Goal: Book appointment/travel/reservation

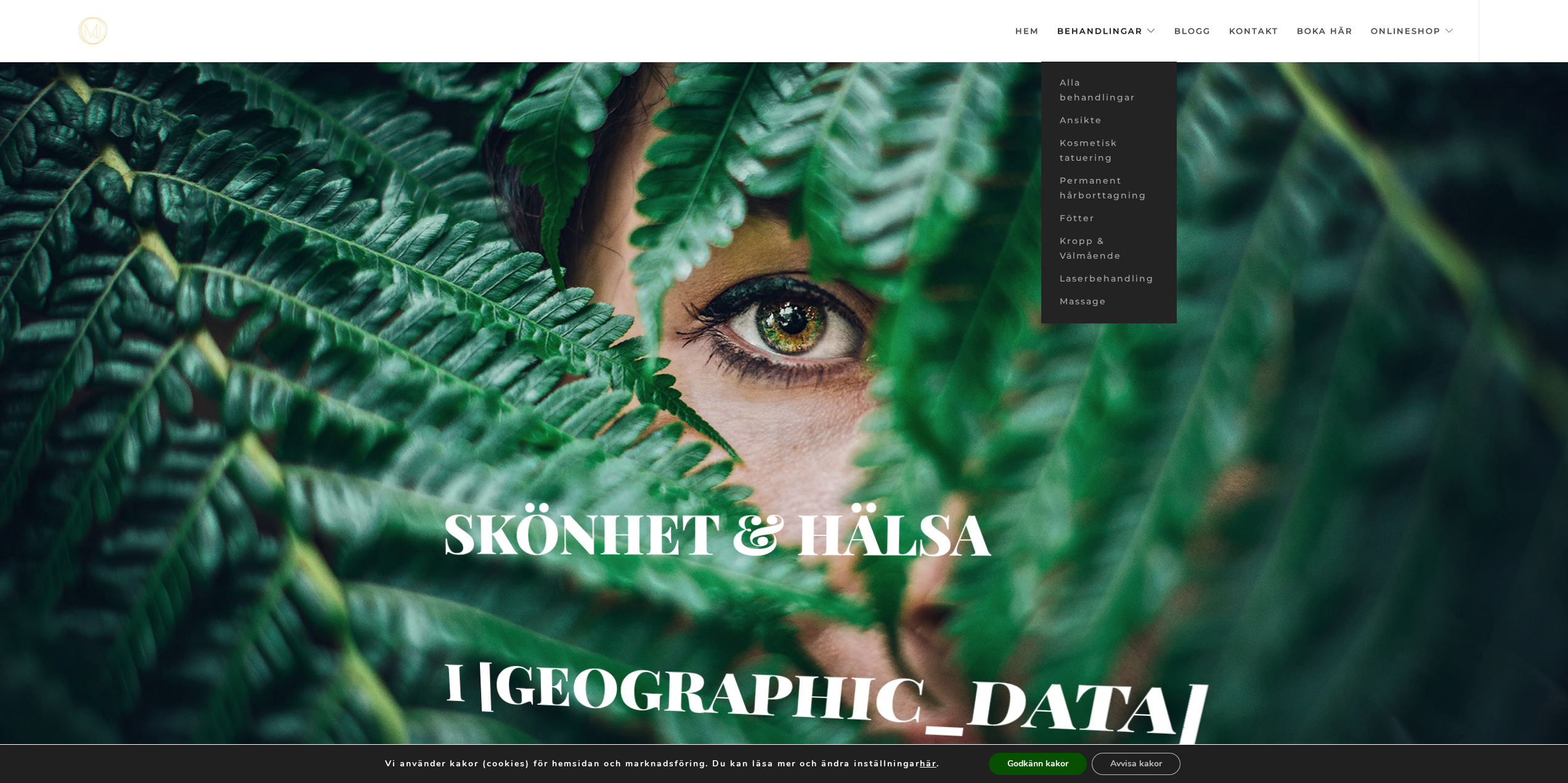
click at [1147, 29] on link "Behandlingar" at bounding box center [1107, 31] width 99 height 61
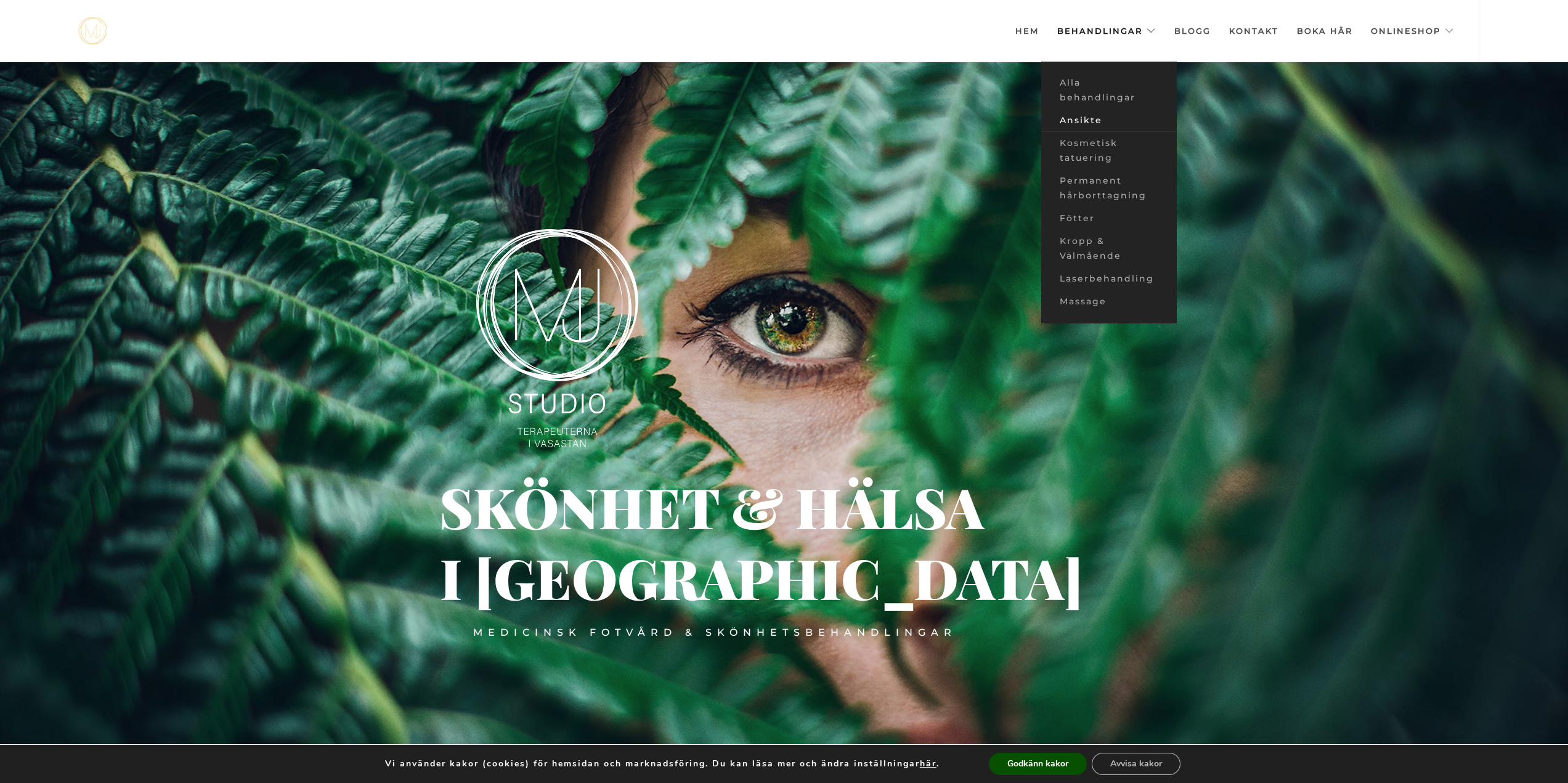
click at [1104, 119] on link "Ansikte" at bounding box center [1109, 120] width 135 height 23
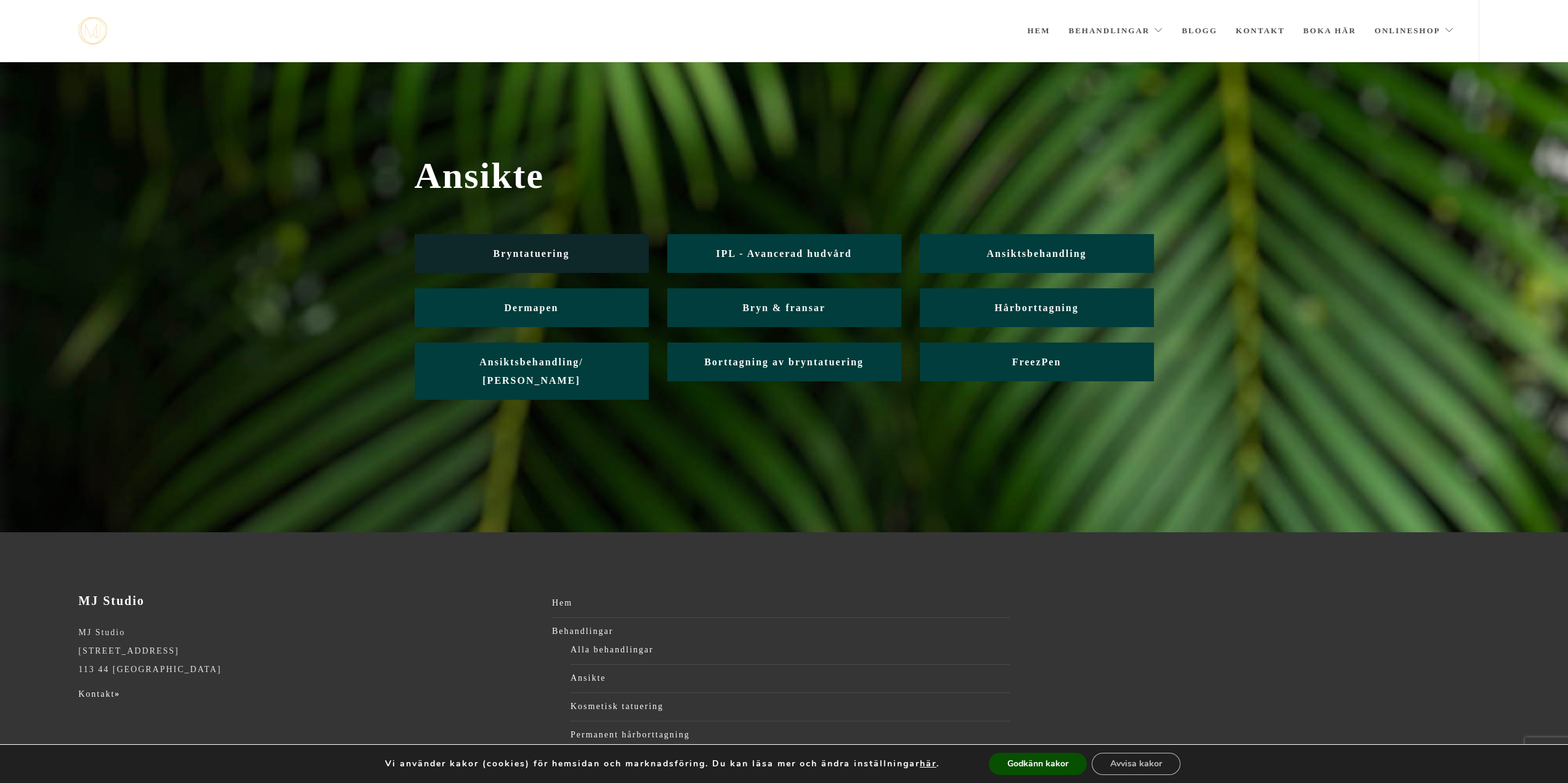
click at [567, 258] on span "Bryntatuering" at bounding box center [531, 253] width 76 height 10
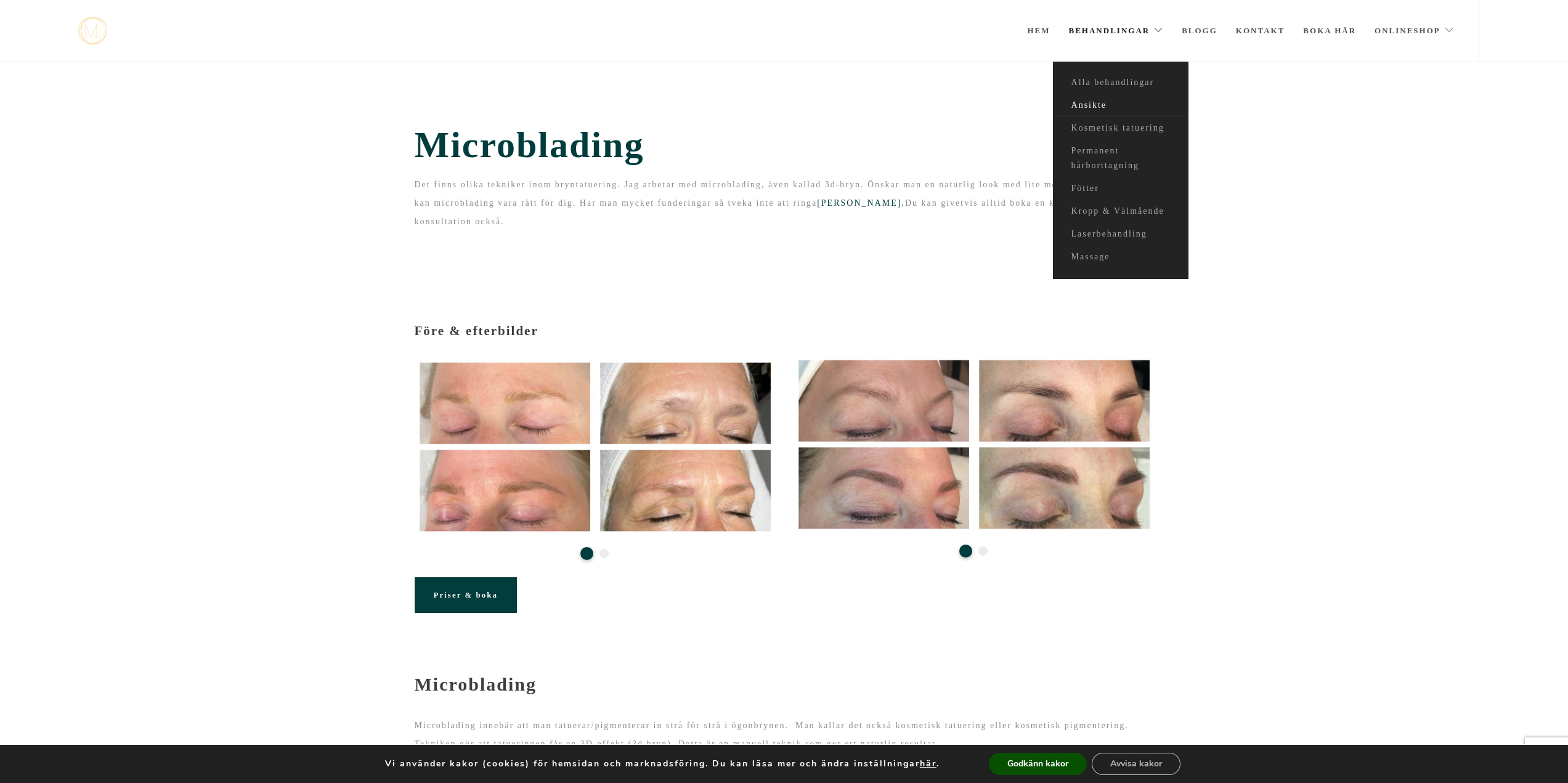
click at [1104, 102] on link "Ansikte" at bounding box center [1121, 105] width 135 height 23
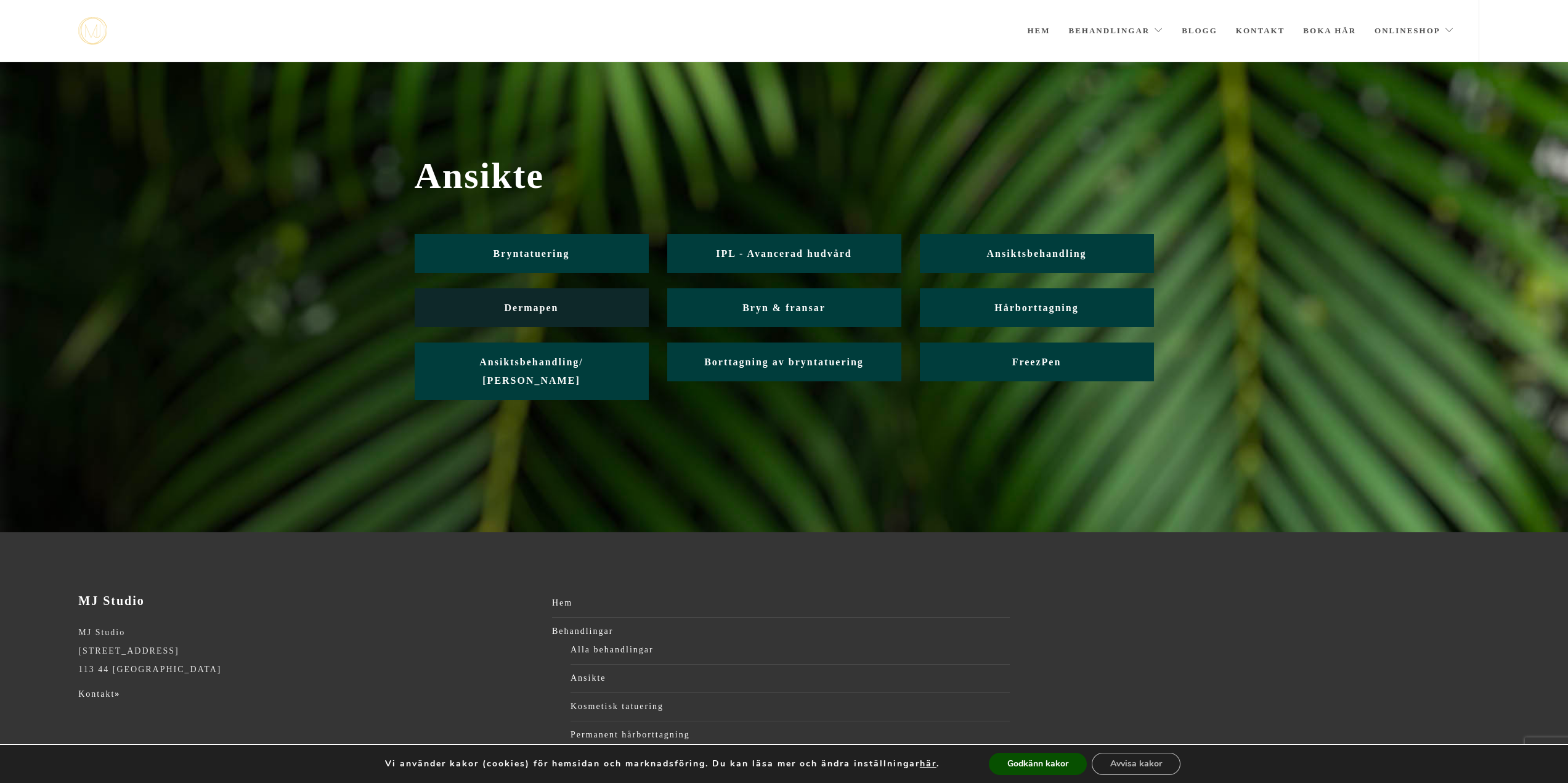
click at [542, 314] on link "Dermapen" at bounding box center [532, 307] width 234 height 39
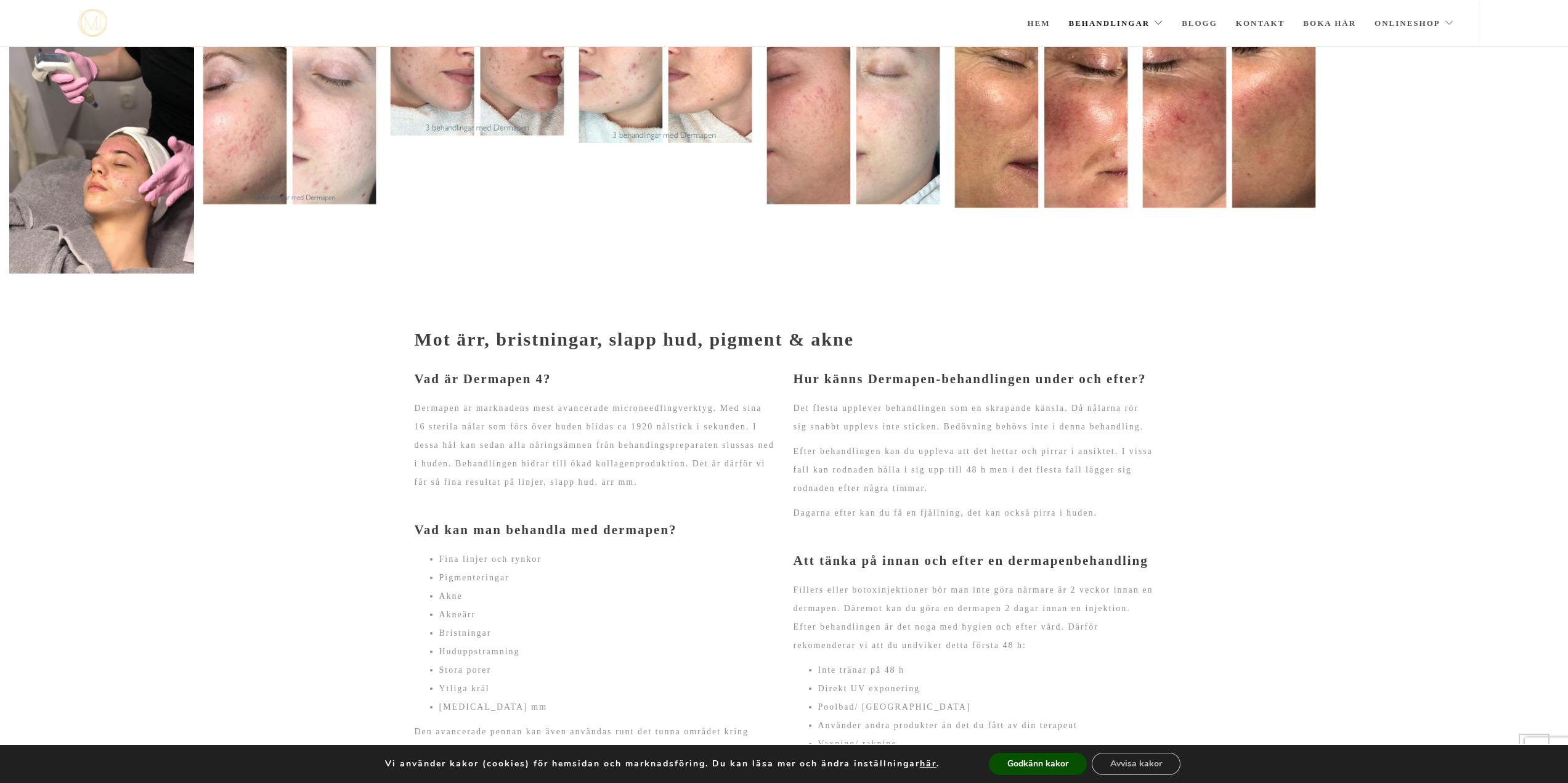
scroll to position [194, 0]
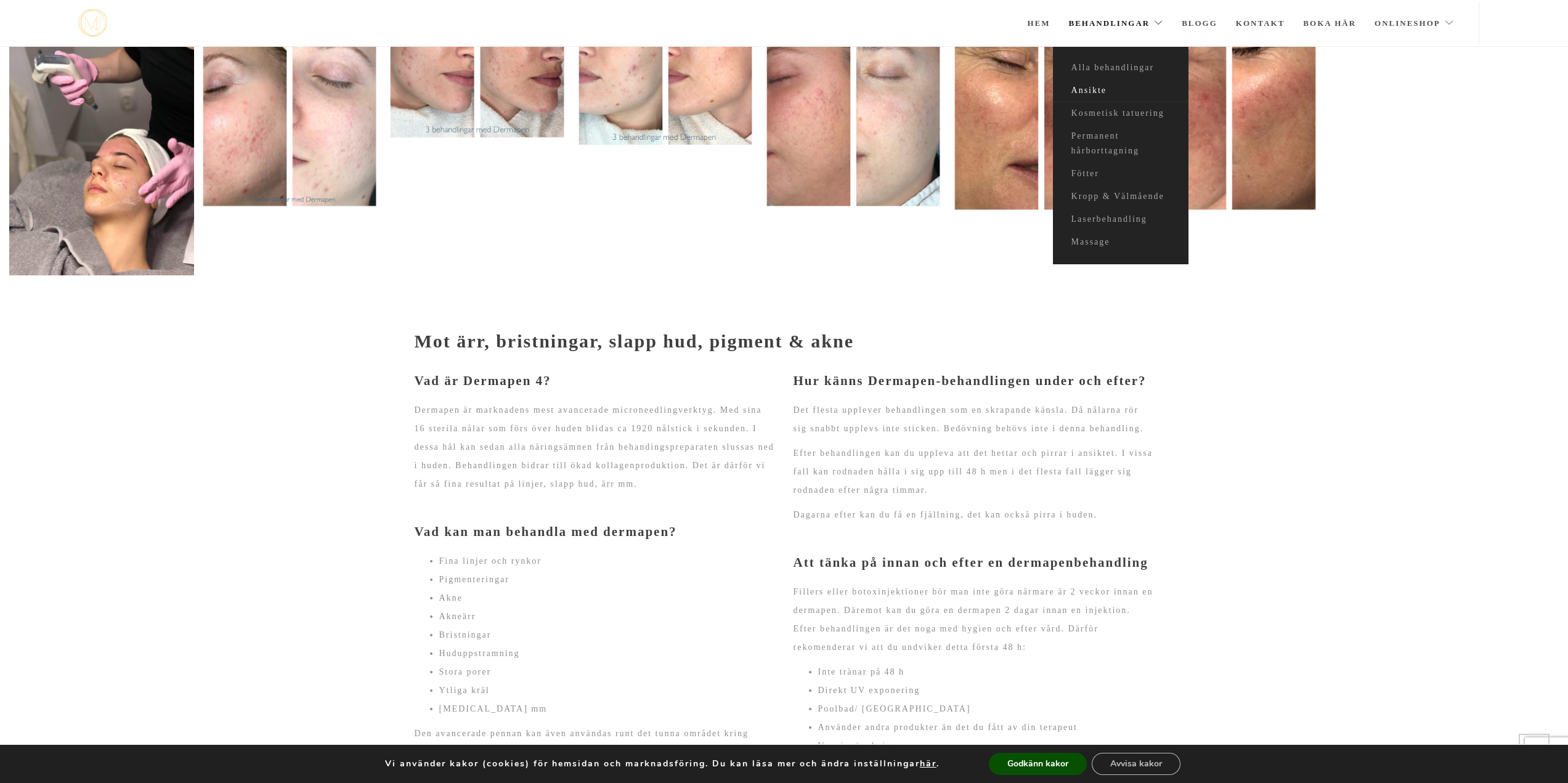
click at [1098, 88] on link "Ansikte" at bounding box center [1121, 91] width 135 height 23
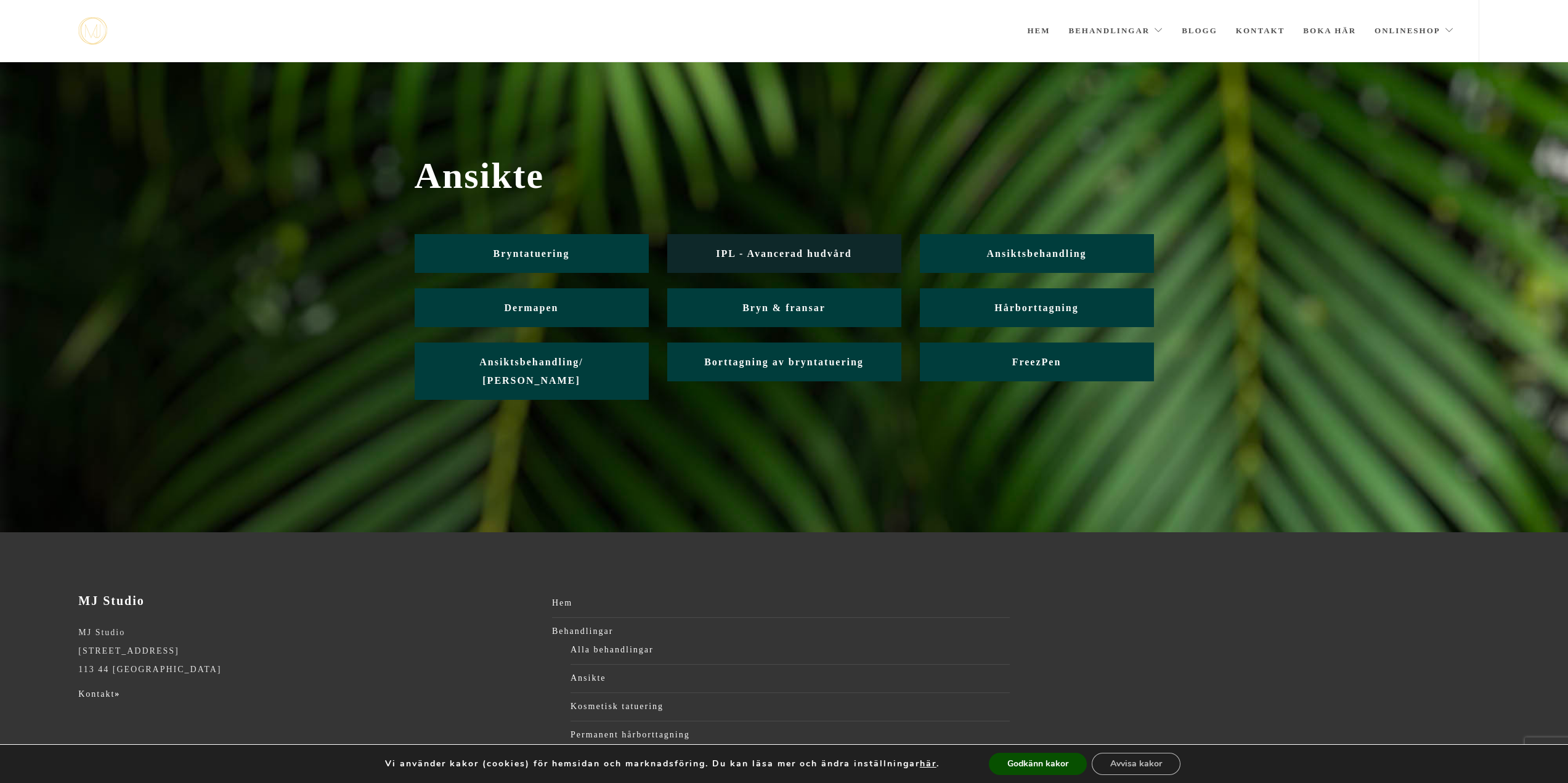
click at [799, 263] on link "IPL - Avancerad hudvård" at bounding box center [785, 253] width 234 height 39
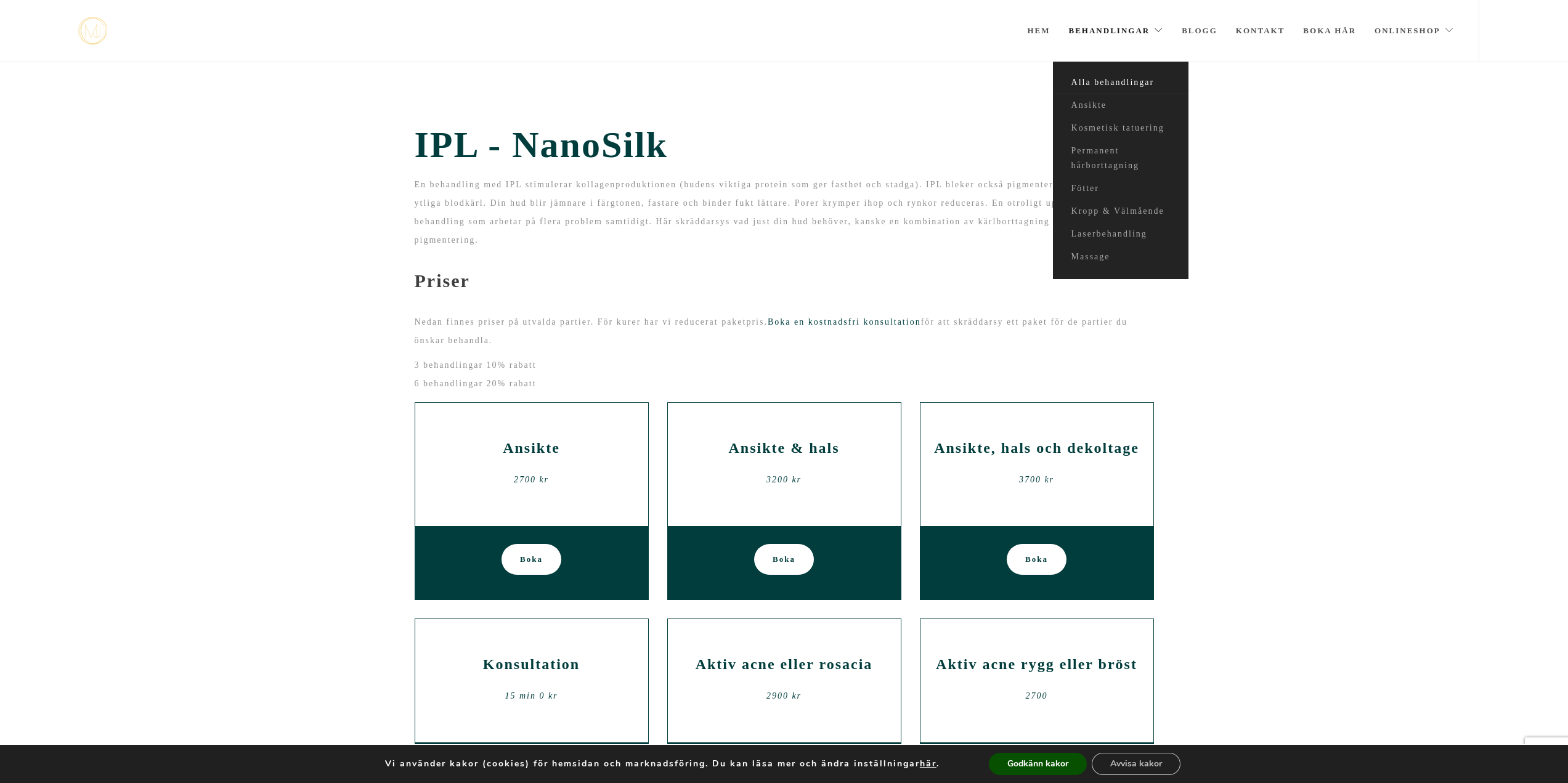
click at [1125, 77] on link "Alla behandlingar" at bounding box center [1121, 83] width 135 height 23
click at [1100, 103] on link "Ansikte" at bounding box center [1121, 105] width 135 height 23
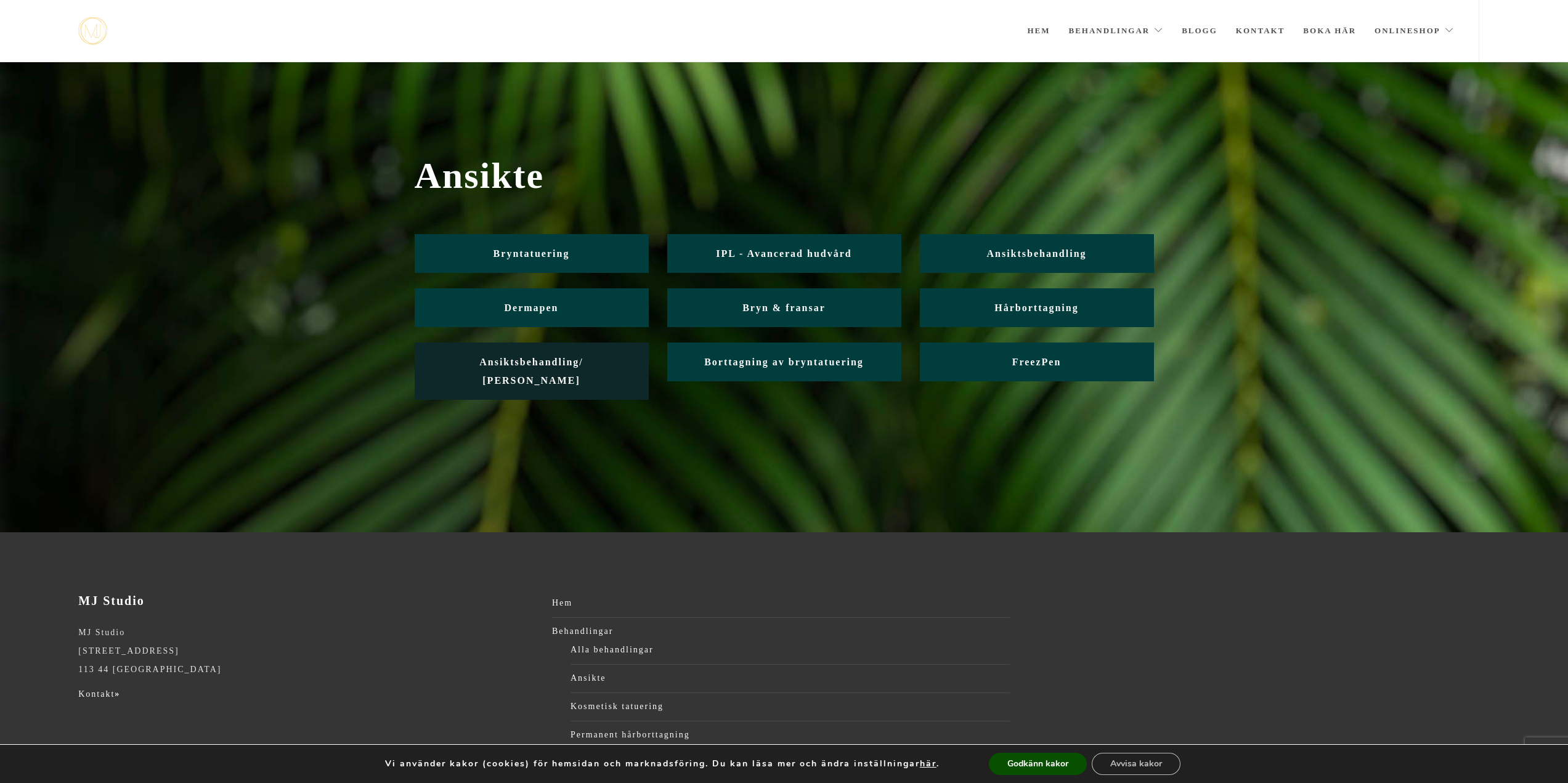
click at [550, 365] on span "Ansiktsbehandling/ Friskvård" at bounding box center [531, 371] width 104 height 29
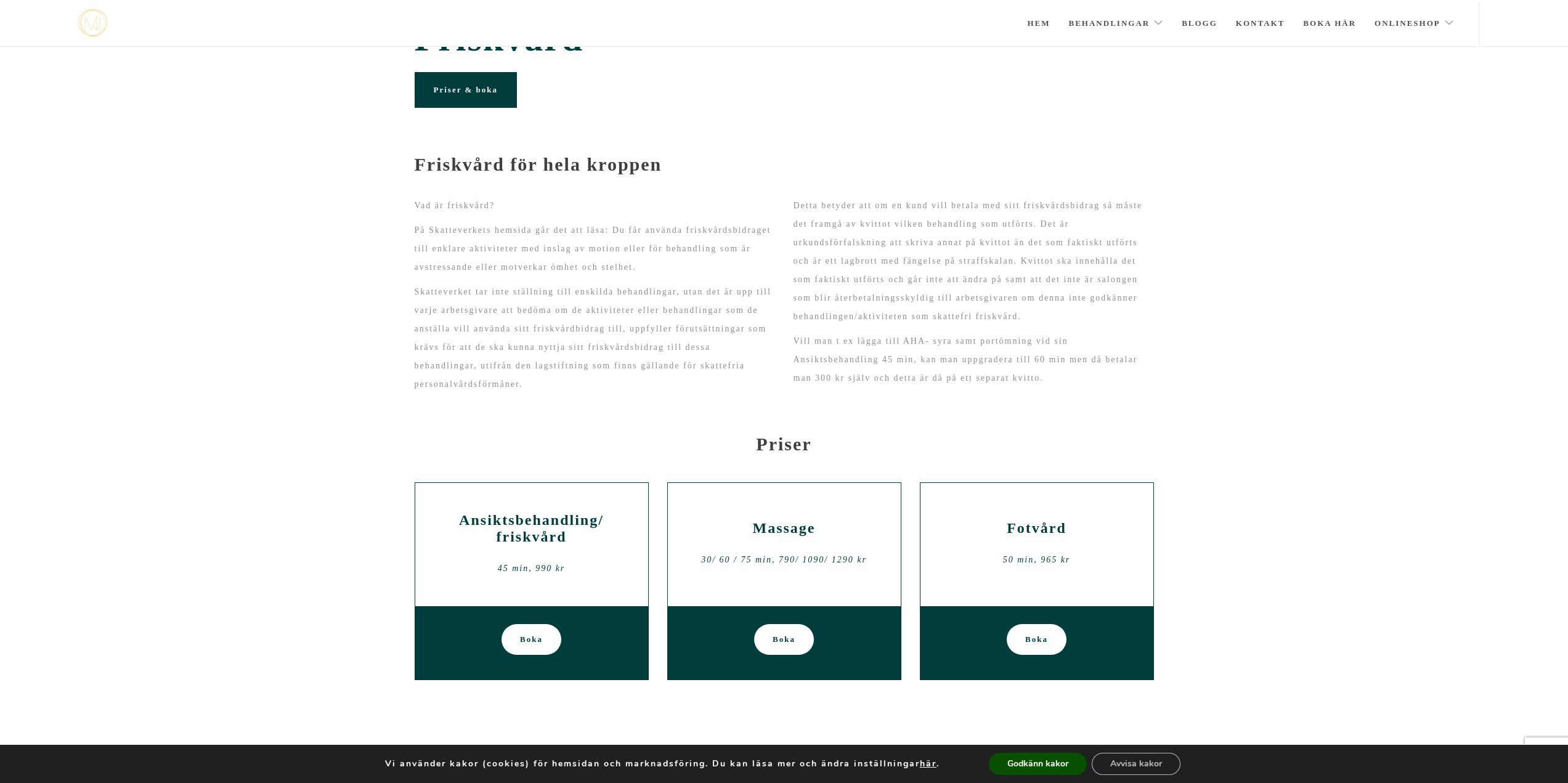
scroll to position [49, 0]
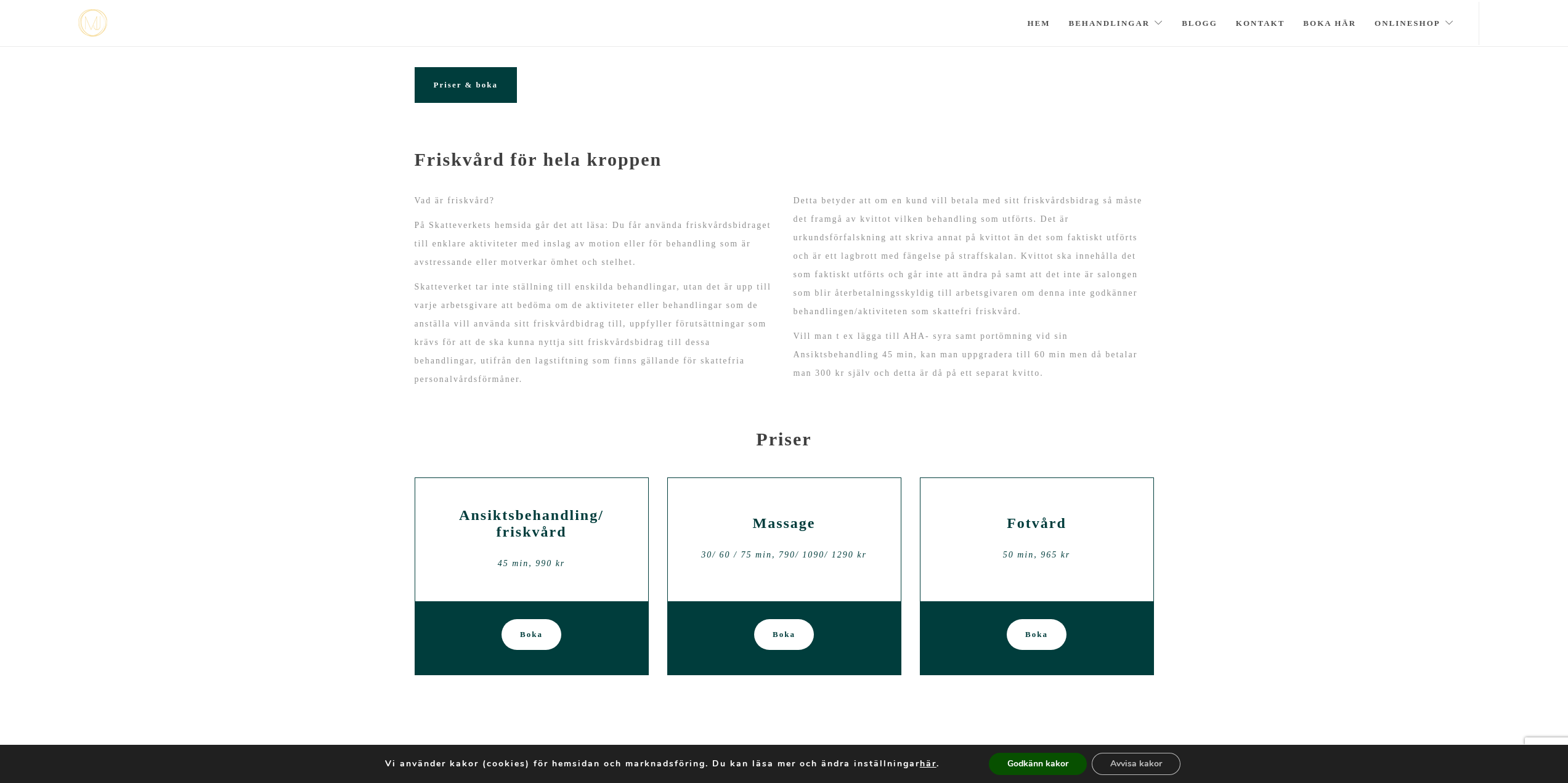
click at [531, 646] on span "Boka" at bounding box center [531, 634] width 23 height 31
